Goal: Check status: Check status

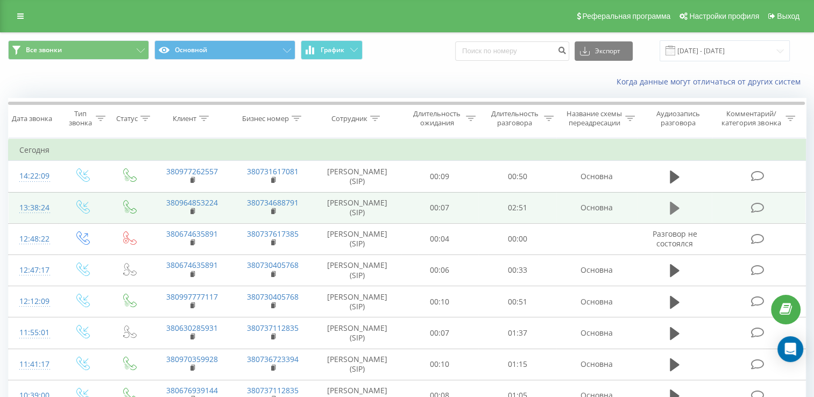
click at [672, 215] on icon at bounding box center [675, 208] width 10 height 13
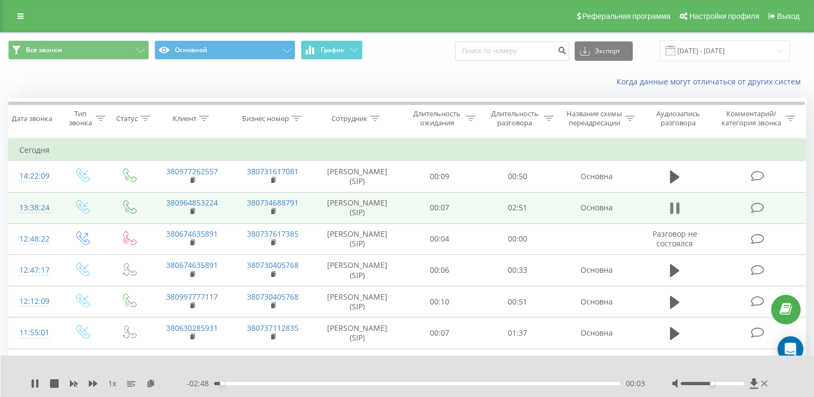
click at [674, 216] on icon at bounding box center [675, 208] width 10 height 15
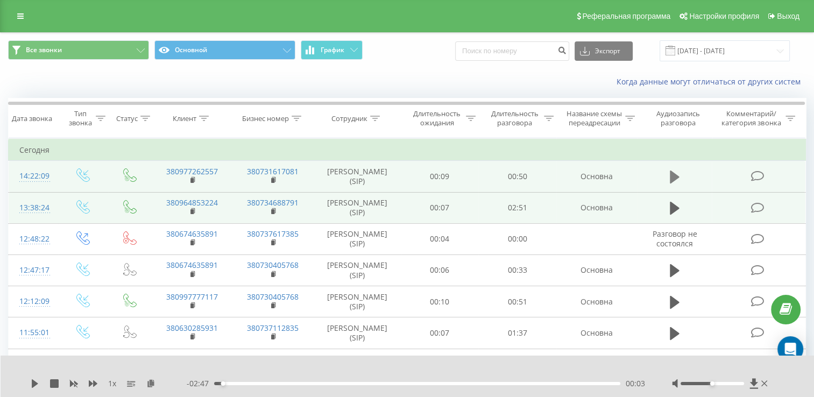
click at [673, 184] on icon at bounding box center [675, 177] width 10 height 13
click at [677, 183] on icon at bounding box center [678, 177] width 3 height 12
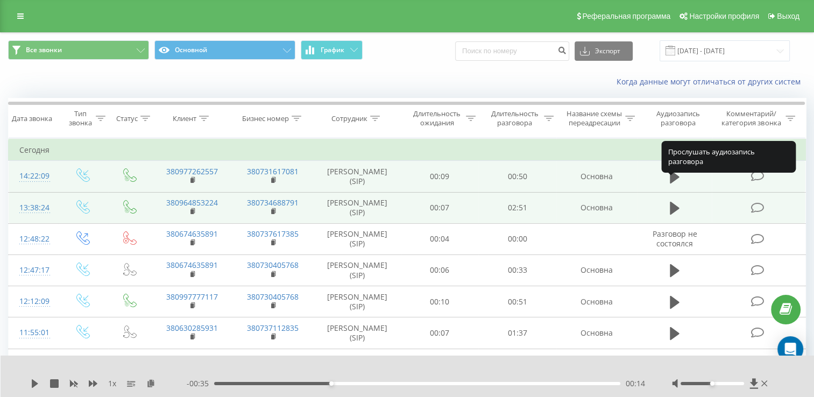
click at [677, 184] on icon at bounding box center [675, 177] width 10 height 13
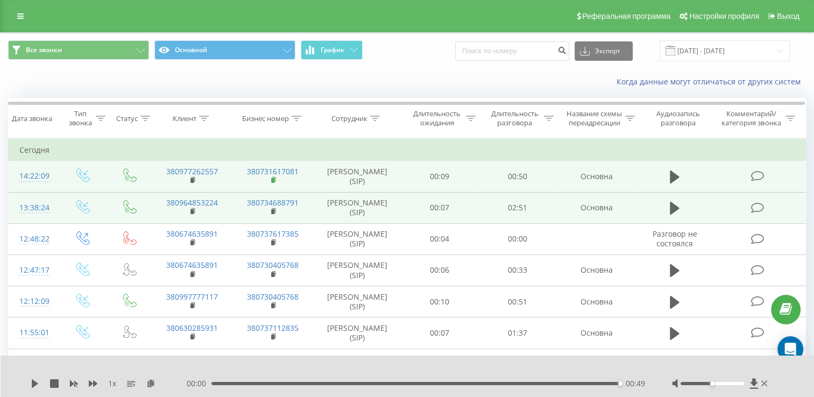
click at [274, 183] on rect at bounding box center [272, 180] width 3 height 5
click at [194, 183] on rect at bounding box center [192, 180] width 3 height 5
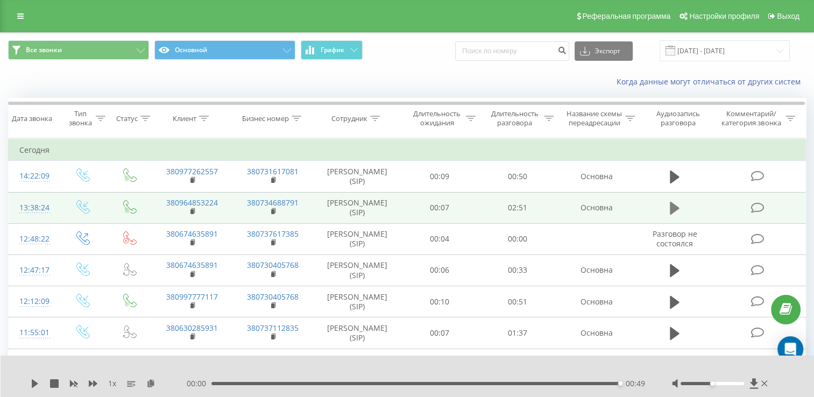
click at [678, 215] on icon at bounding box center [675, 208] width 10 height 13
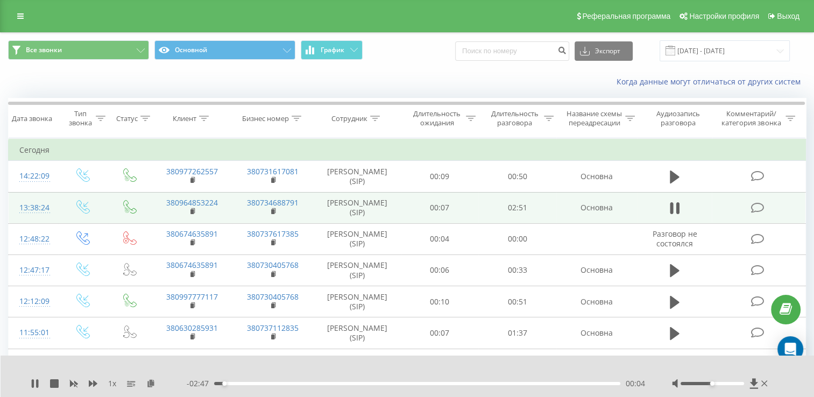
click at [337, 384] on div "00:04" at bounding box center [417, 383] width 406 height 3
click at [467, 385] on div "00:56" at bounding box center [417, 383] width 406 height 3
click at [501, 384] on div "01:48" at bounding box center [417, 383] width 406 height 3
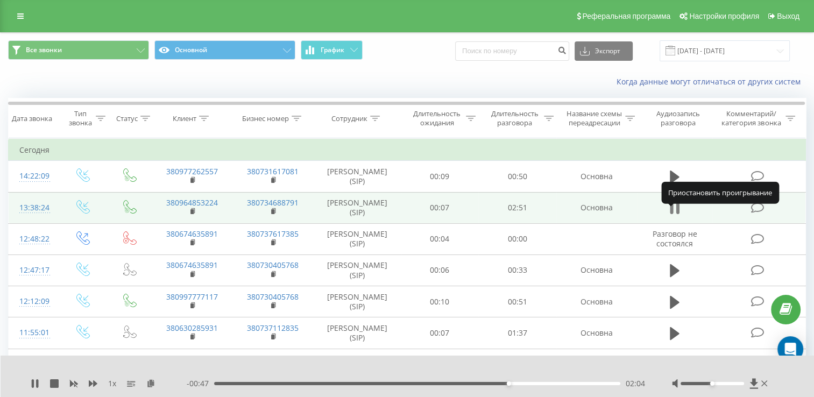
click at [676, 216] on icon at bounding box center [675, 208] width 10 height 15
click at [273, 214] on rect at bounding box center [272, 211] width 3 height 5
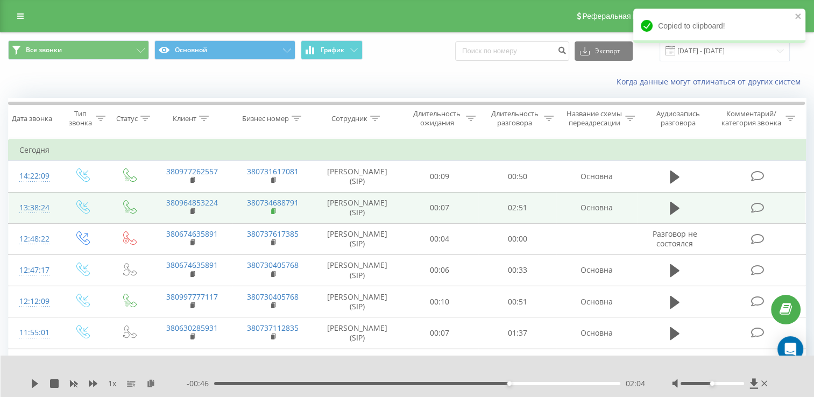
click at [272, 214] on rect at bounding box center [272, 211] width 3 height 5
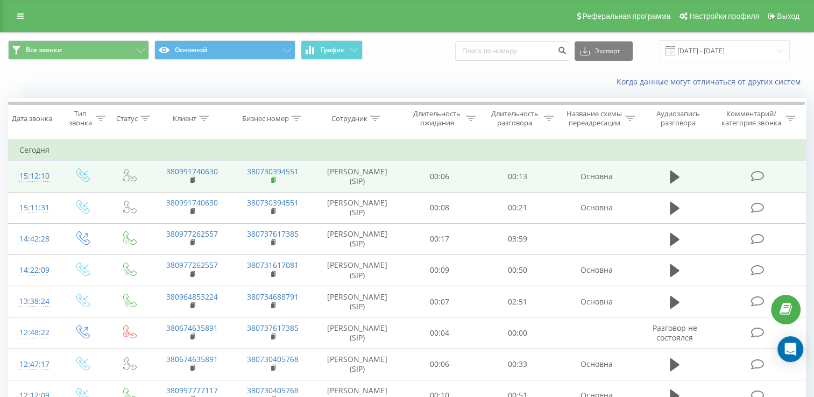
click at [274, 183] on rect at bounding box center [272, 180] width 3 height 5
click at [273, 183] on rect at bounding box center [272, 180] width 3 height 5
click at [194, 184] on icon at bounding box center [194, 181] width 6 height 8
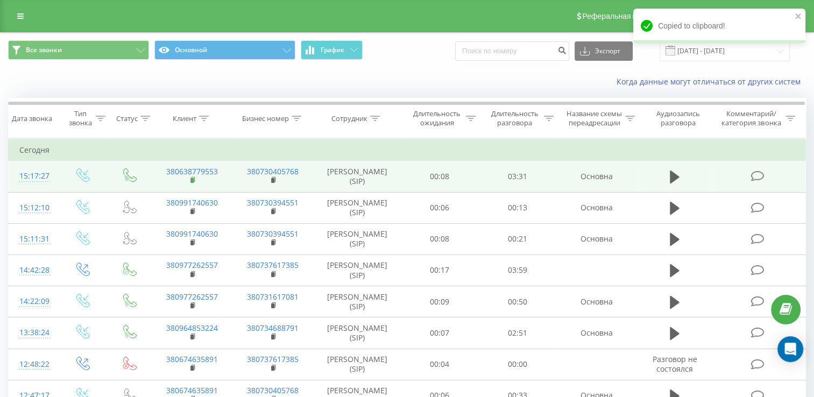
click at [192, 183] on rect at bounding box center [192, 180] width 3 height 5
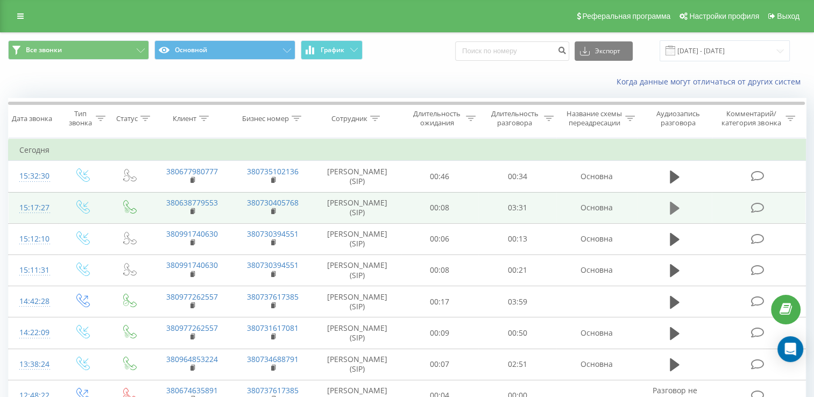
click at [674, 215] on icon at bounding box center [675, 208] width 10 height 13
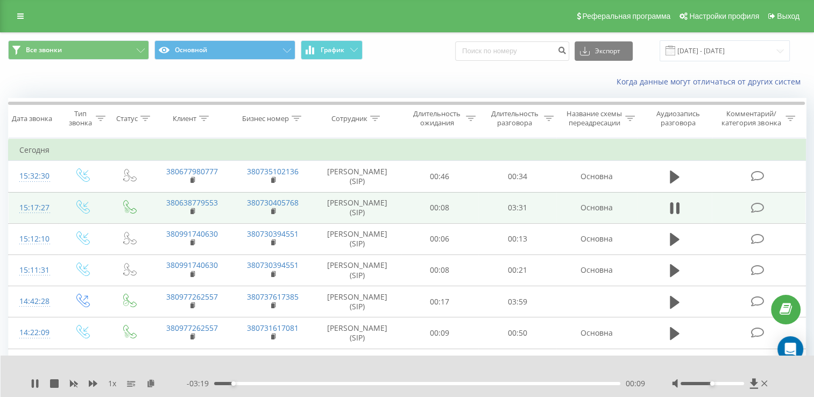
click at [491, 384] on div "00:09" at bounding box center [417, 383] width 406 height 3
click at [34, 384] on icon at bounding box center [35, 383] width 9 height 9
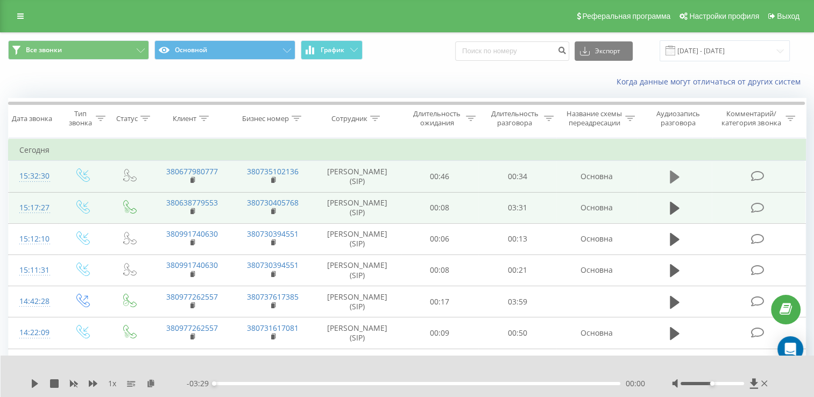
click at [678, 184] on icon at bounding box center [675, 177] width 10 height 13
click at [350, 384] on div "00:11" at bounding box center [417, 383] width 406 height 3
click at [272, 183] on rect at bounding box center [272, 180] width 3 height 5
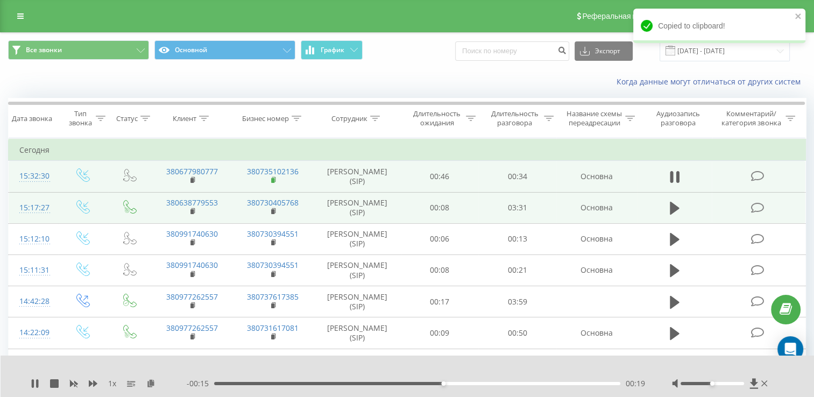
click at [273, 183] on rect at bounding box center [272, 180] width 3 height 5
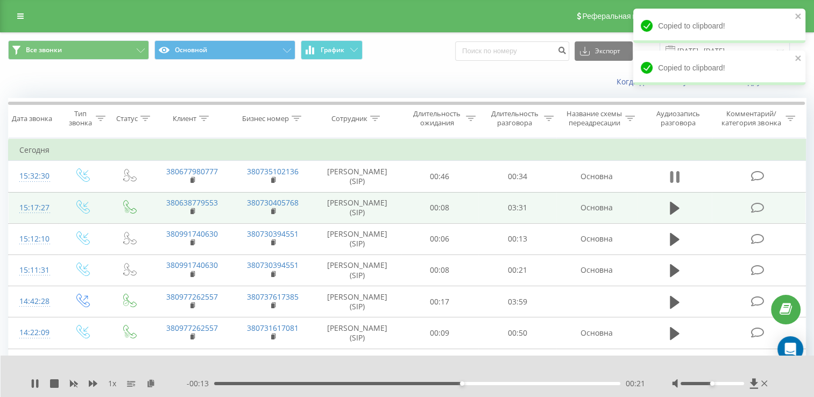
click at [674, 185] on icon at bounding box center [675, 177] width 10 height 15
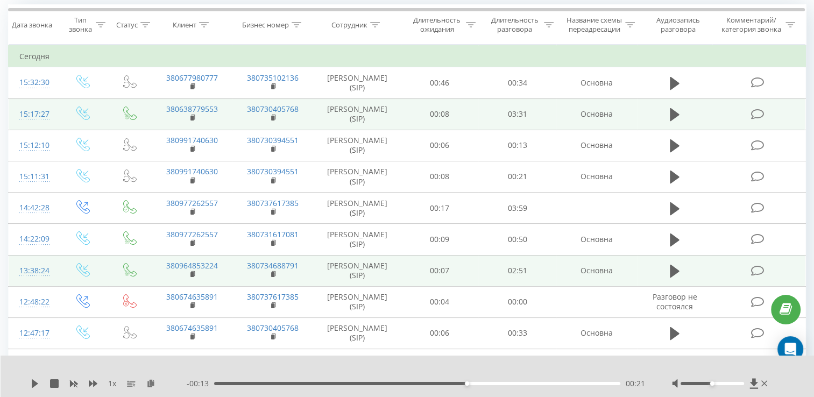
scroll to position [108, 0]
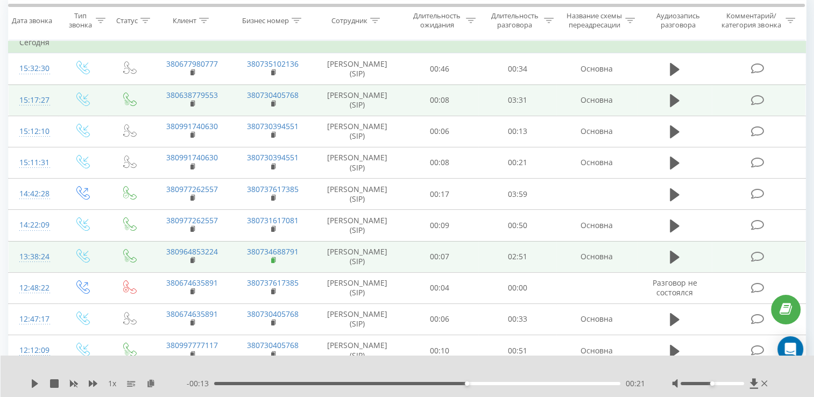
click at [272, 263] on rect at bounding box center [272, 260] width 3 height 5
